Goal: Answer question/provide support

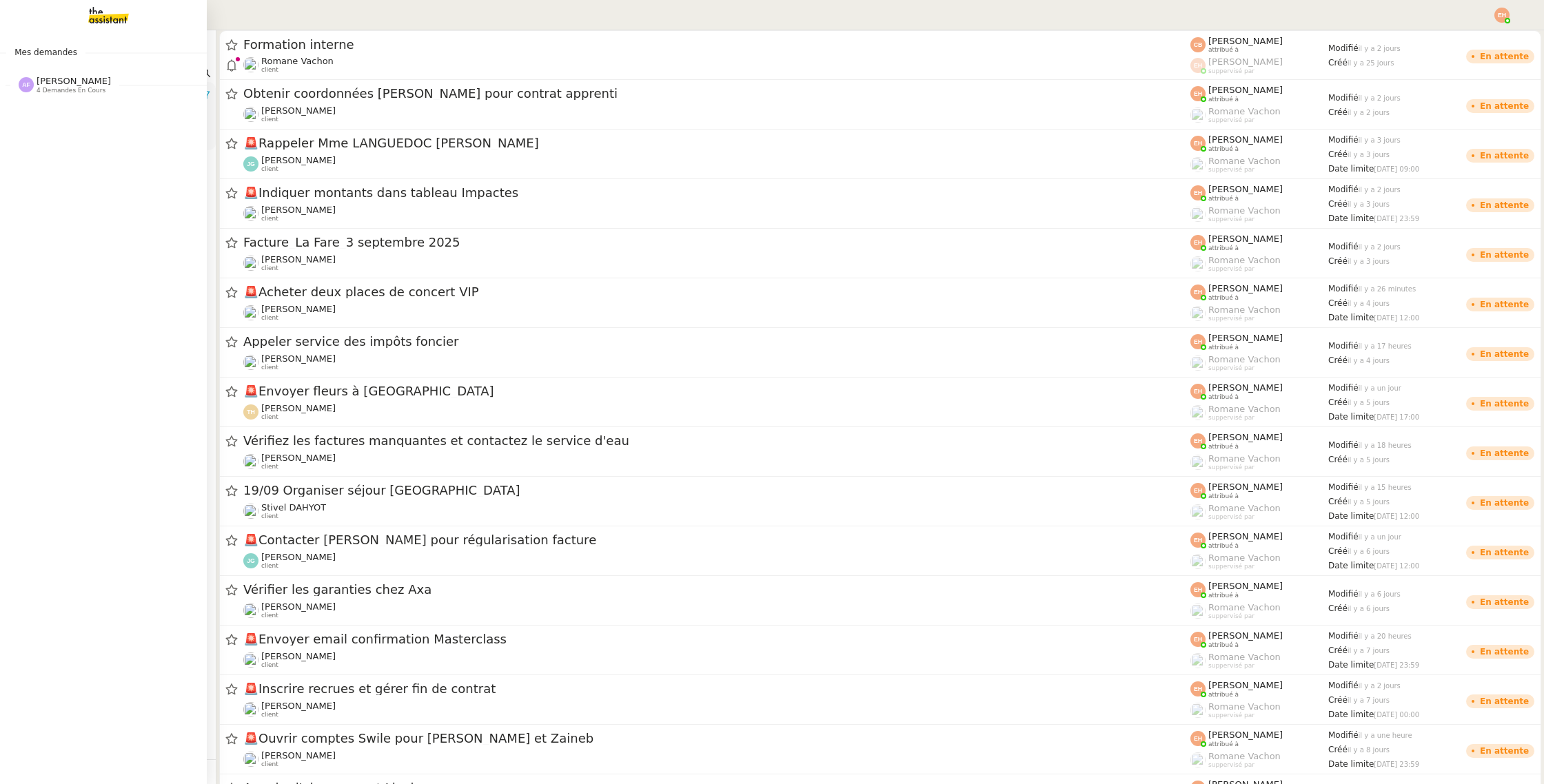
click at [124, 16] on img at bounding box center [97, 15] width 106 height 30
click at [75, 92] on span "4 demandes en cours" at bounding box center [71, 91] width 69 height 7
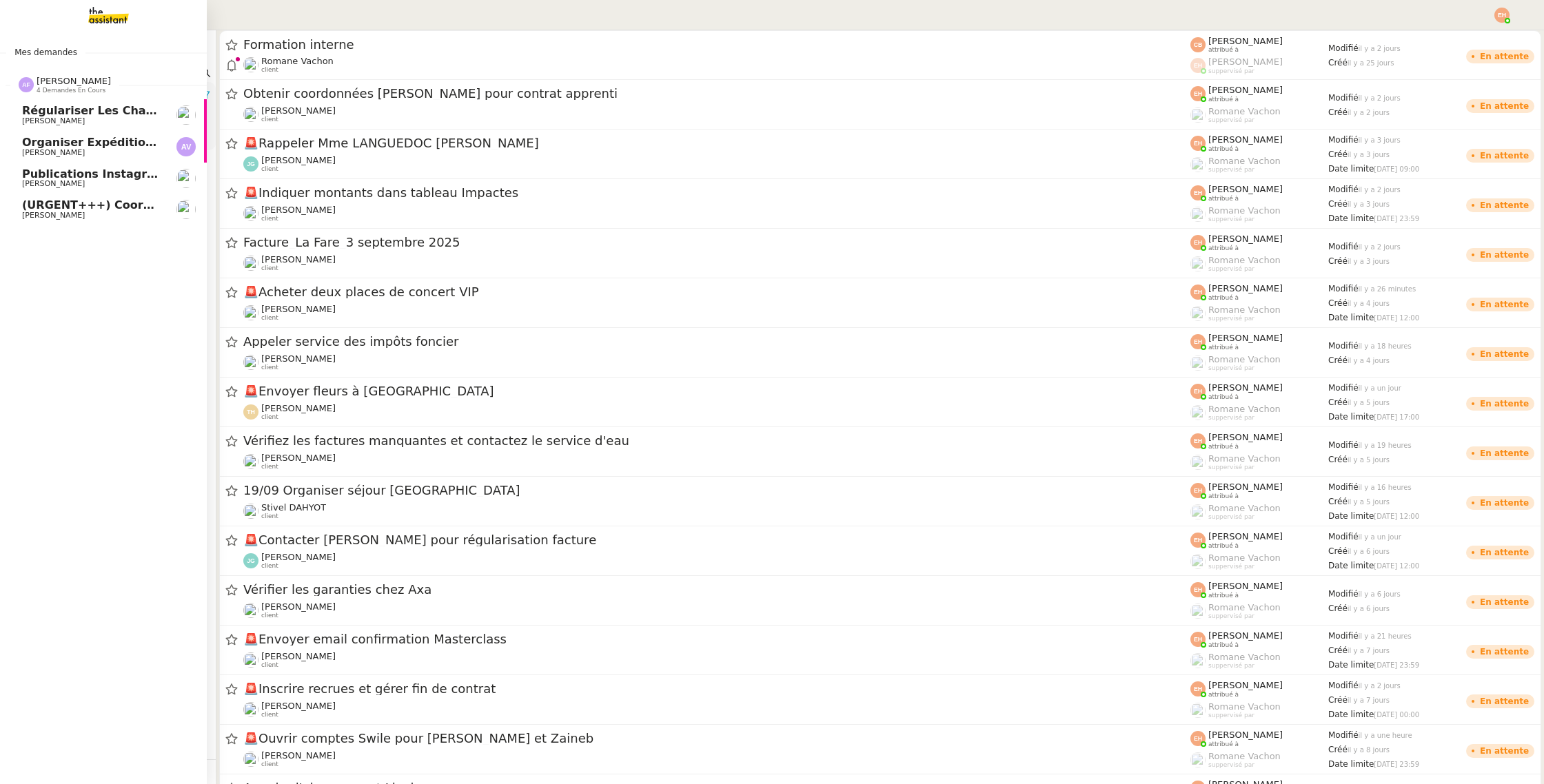
click at [85, 118] on span "[PERSON_NAME]" at bounding box center [53, 121] width 63 height 9
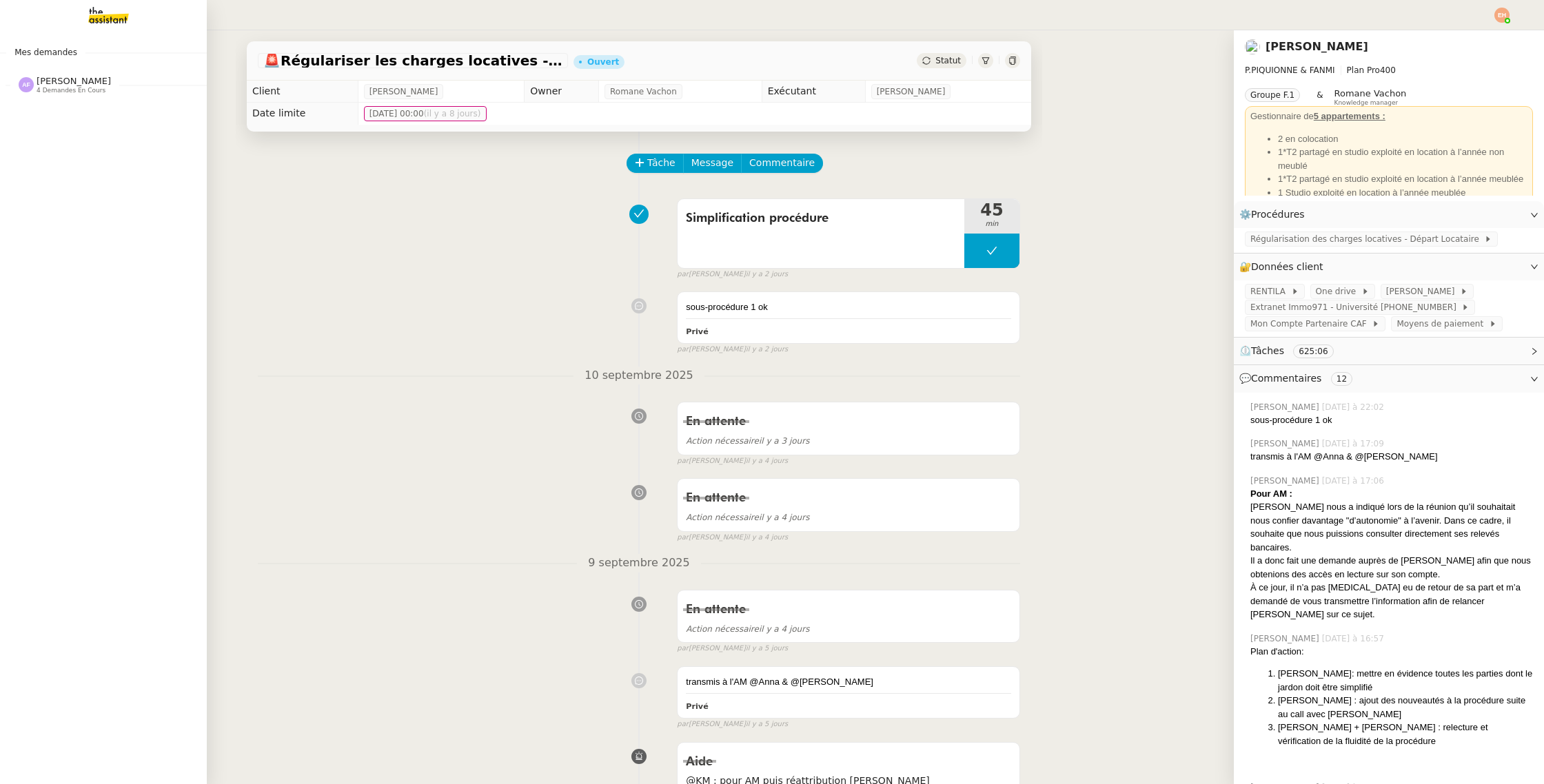
click at [43, 81] on span "[PERSON_NAME]" at bounding box center [73, 81] width 74 height 10
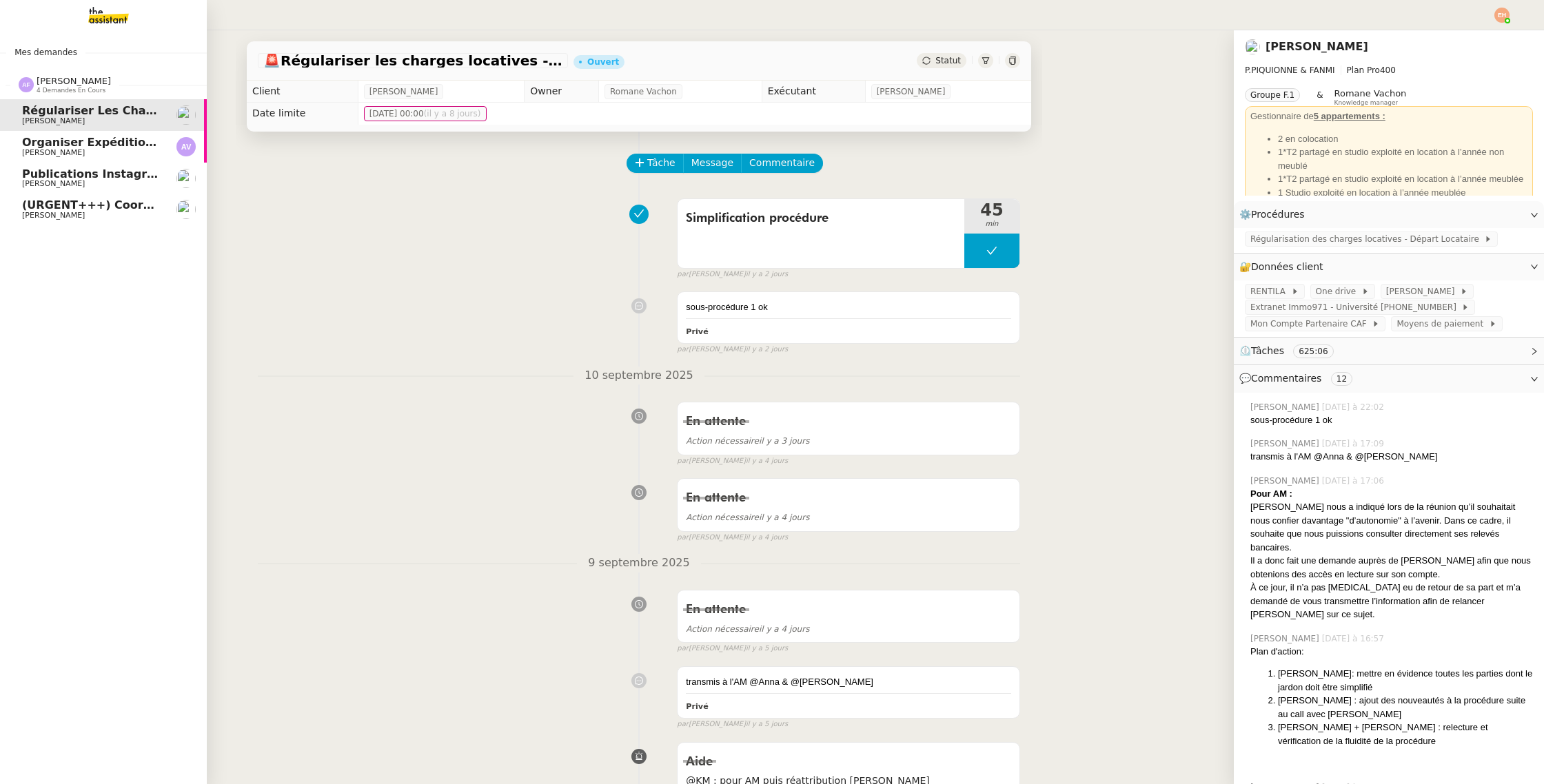
click at [58, 191] on link "Publications Instagram [PERSON_NAME]" at bounding box center [103, 178] width 207 height 31
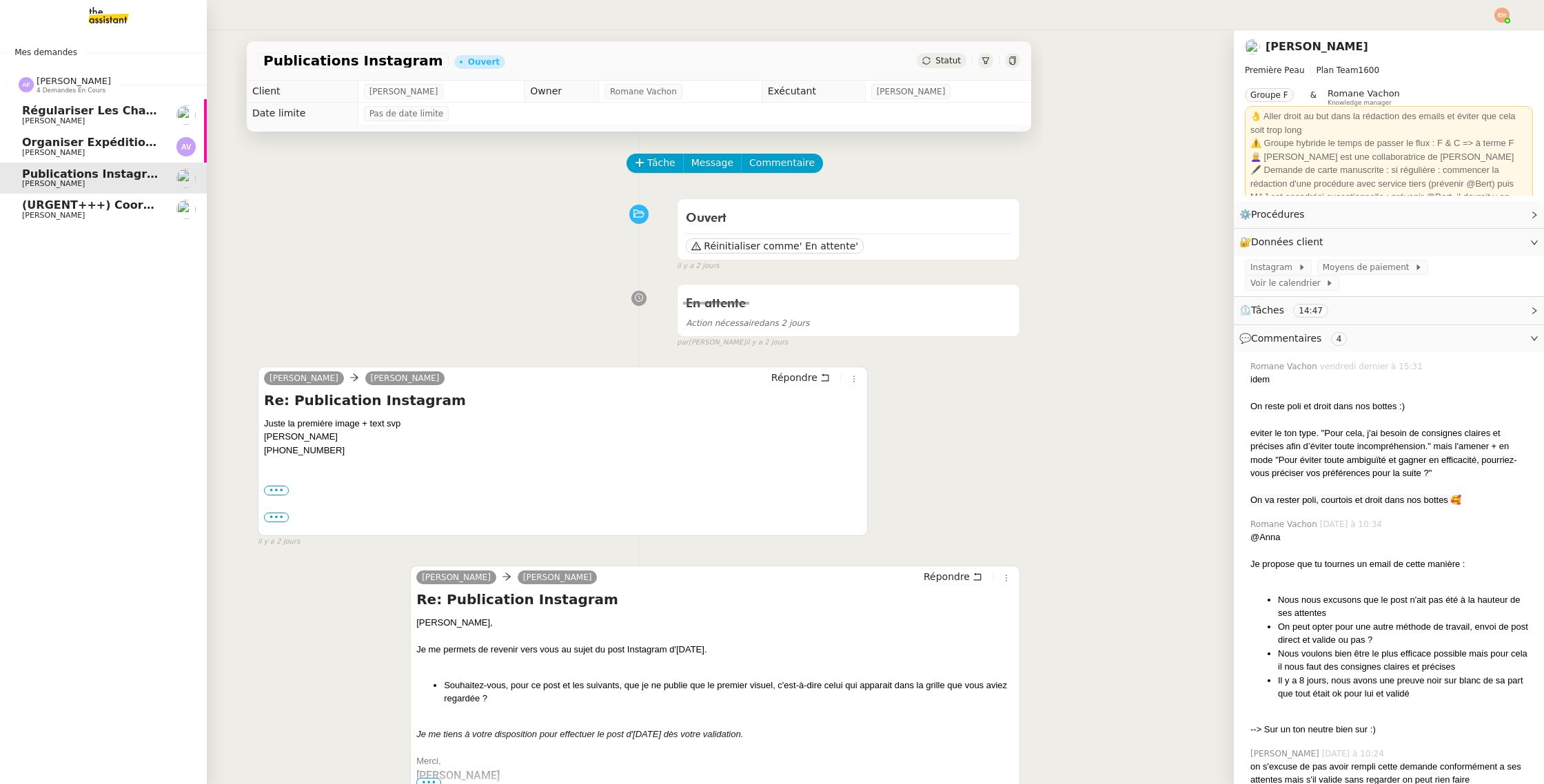
click at [67, 200] on span "(URGENT+++) Coordonner le dossier d'[PERSON_NAME] I ANOMALIE" at bounding box center [237, 205] width 430 height 13
